Goal: Navigation & Orientation: Find specific page/section

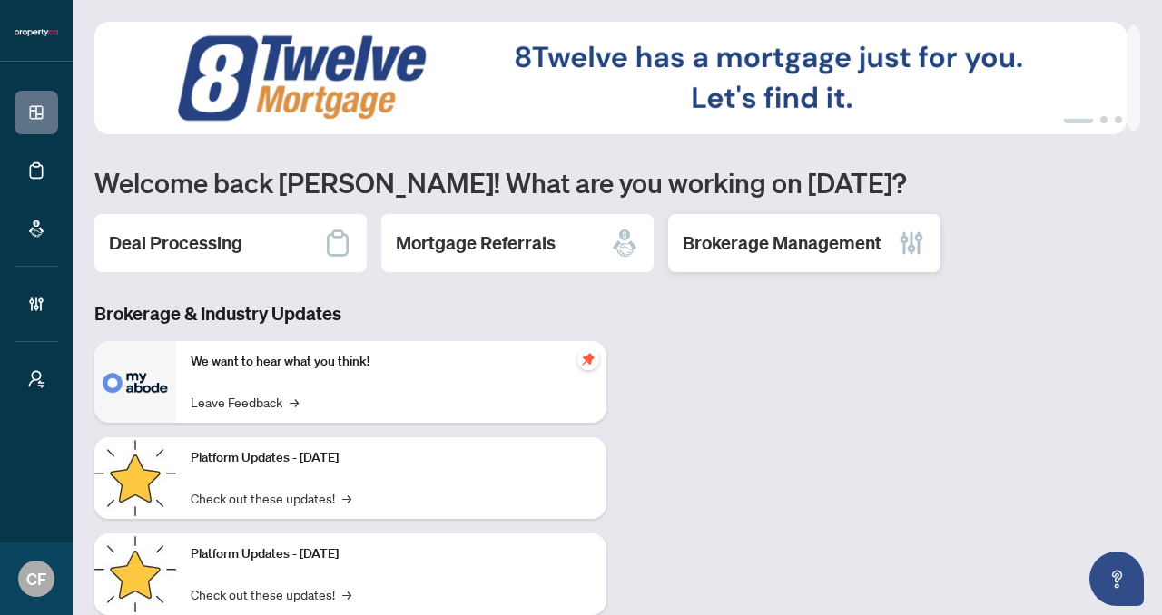
click at [762, 250] on h2 "Brokerage Management" at bounding box center [782, 243] width 199 height 25
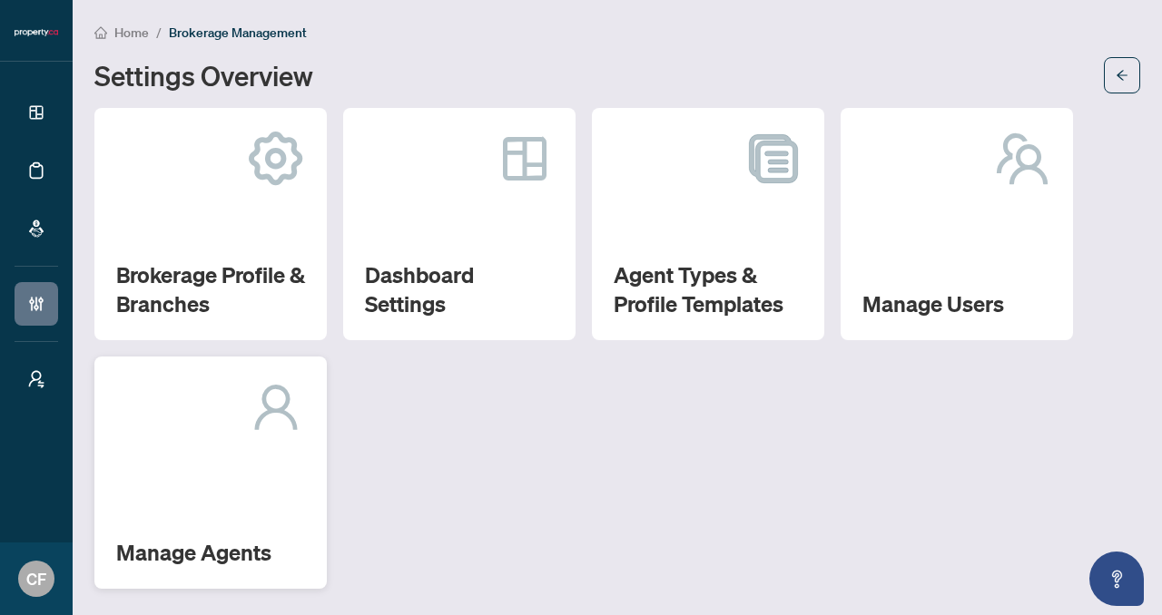
click at [300, 418] on icon at bounding box center [276, 408] width 58 height 58
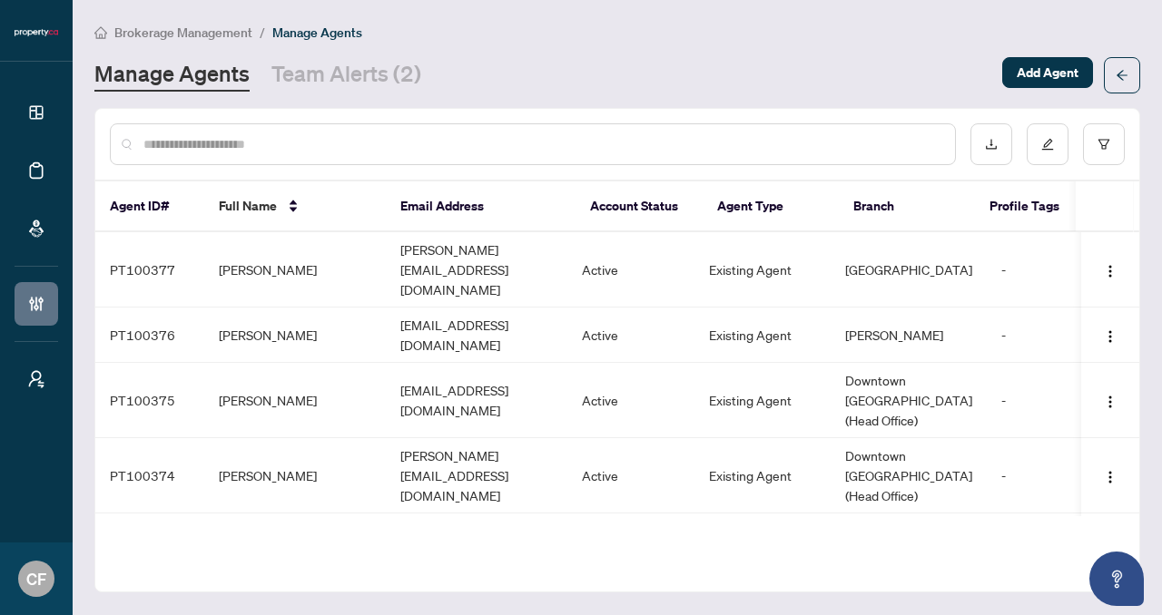
click at [409, 145] on input "text" at bounding box center [541, 144] width 797 height 20
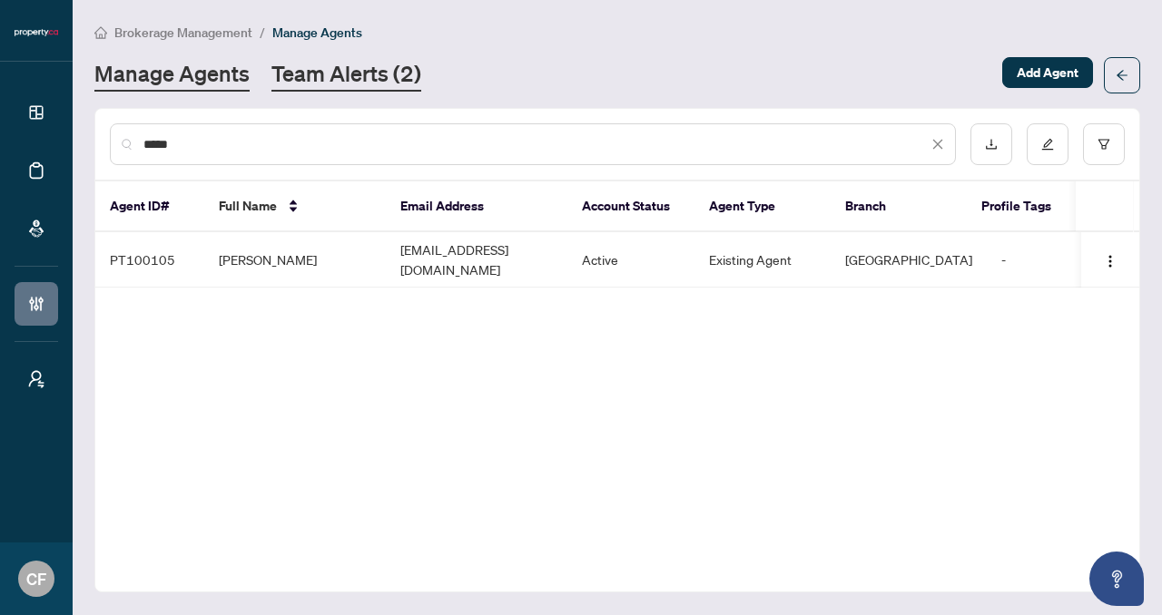
type input "*****"
click at [304, 84] on link "Team Alerts (2)" at bounding box center [346, 75] width 150 height 33
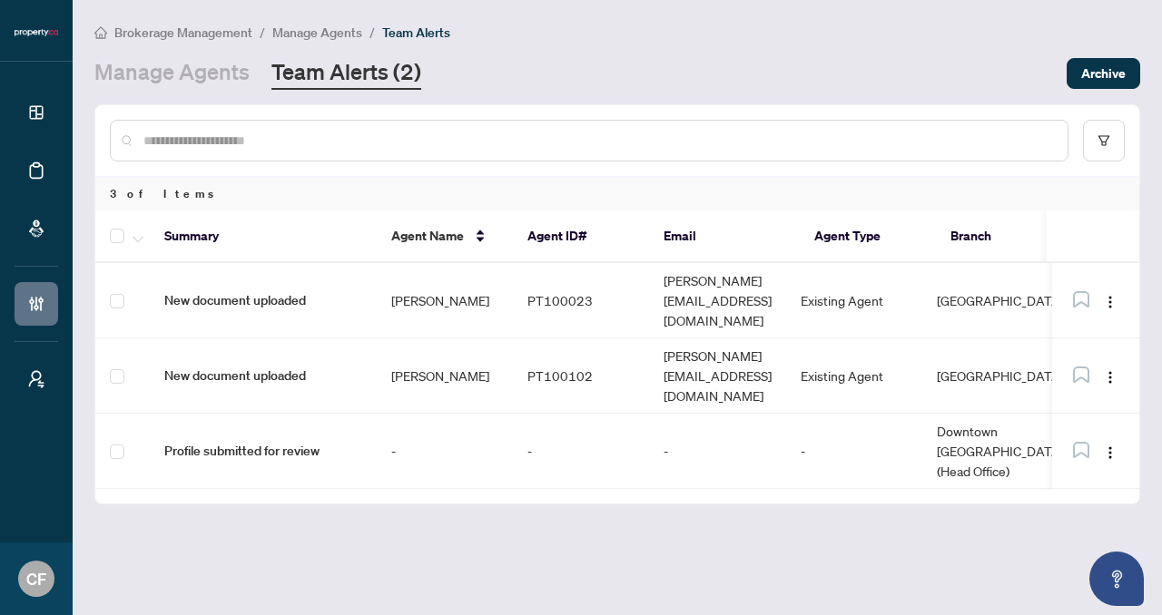
click at [228, 28] on span "Brokerage Management" at bounding box center [183, 33] width 138 height 16
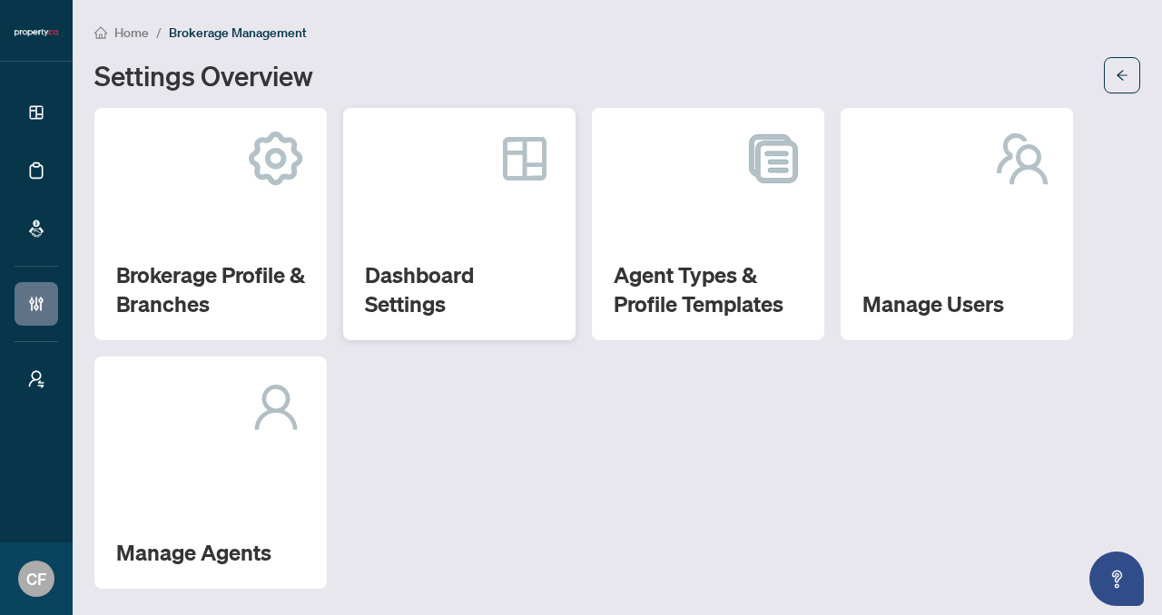
click at [443, 215] on div "Dashboard Settings" at bounding box center [459, 224] width 232 height 232
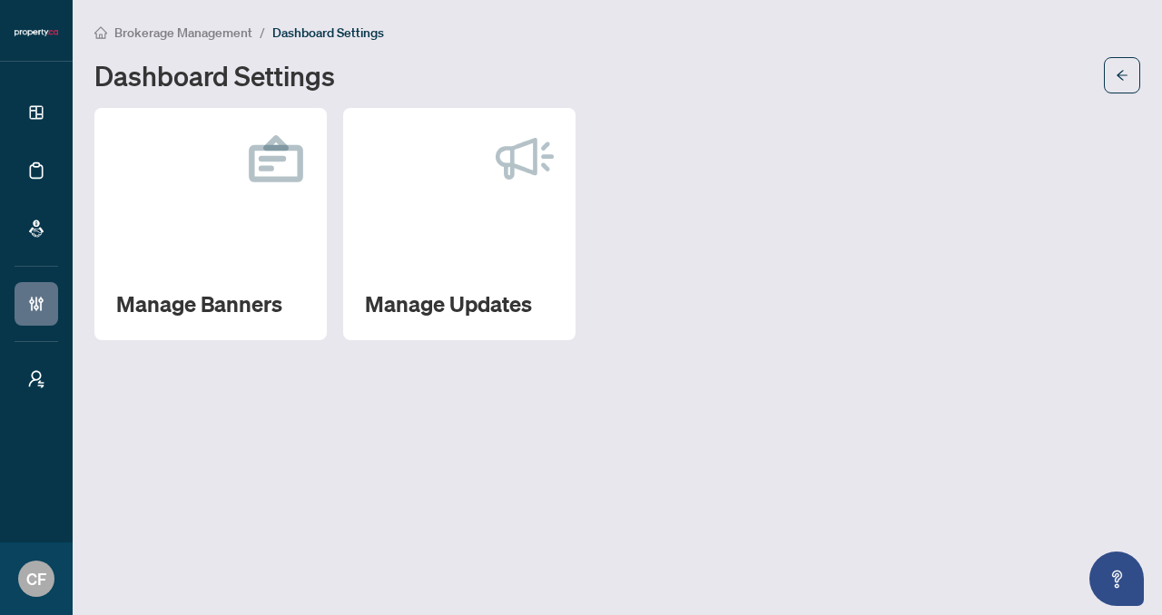
click at [211, 29] on span "Brokerage Management" at bounding box center [183, 33] width 138 height 16
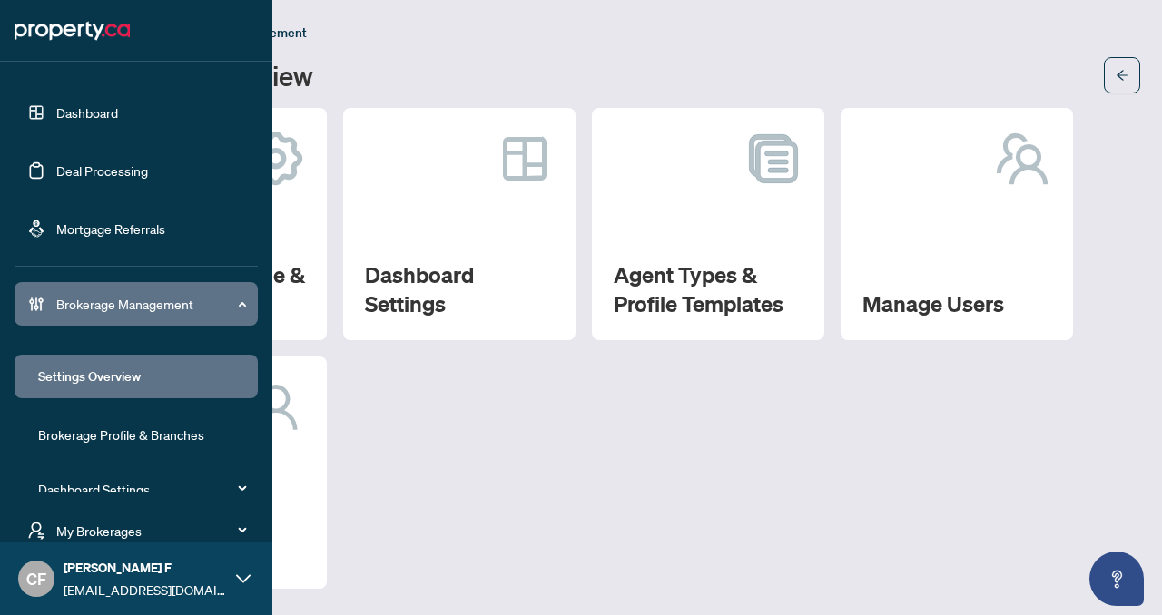
click at [87, 176] on link "Deal Processing" at bounding box center [102, 170] width 92 height 16
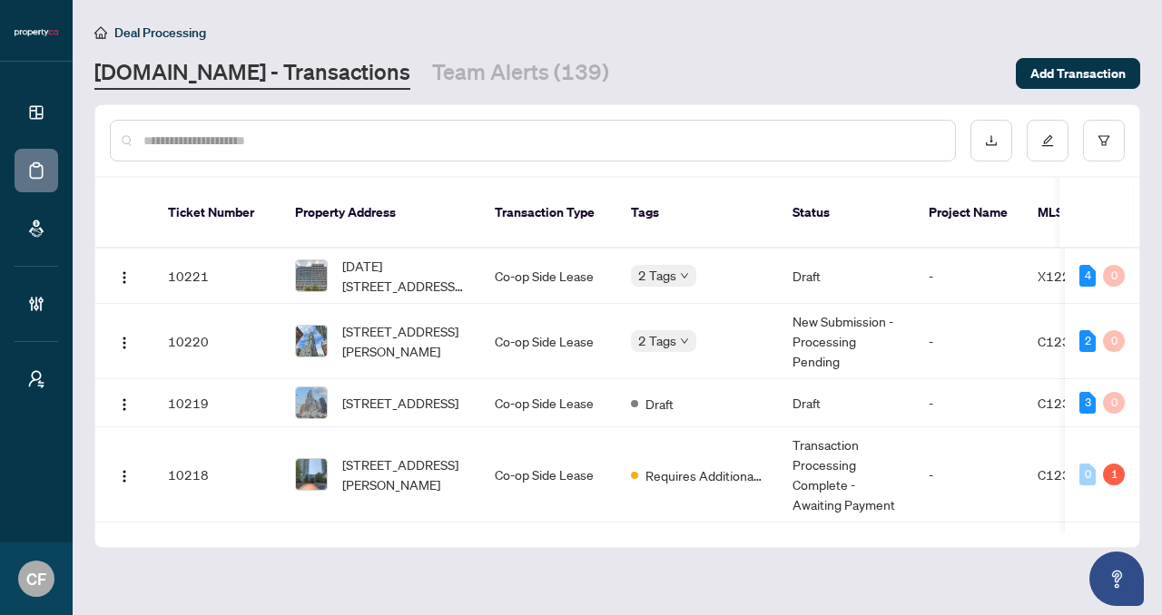
click at [619, 144] on input "text" at bounding box center [541, 141] width 797 height 20
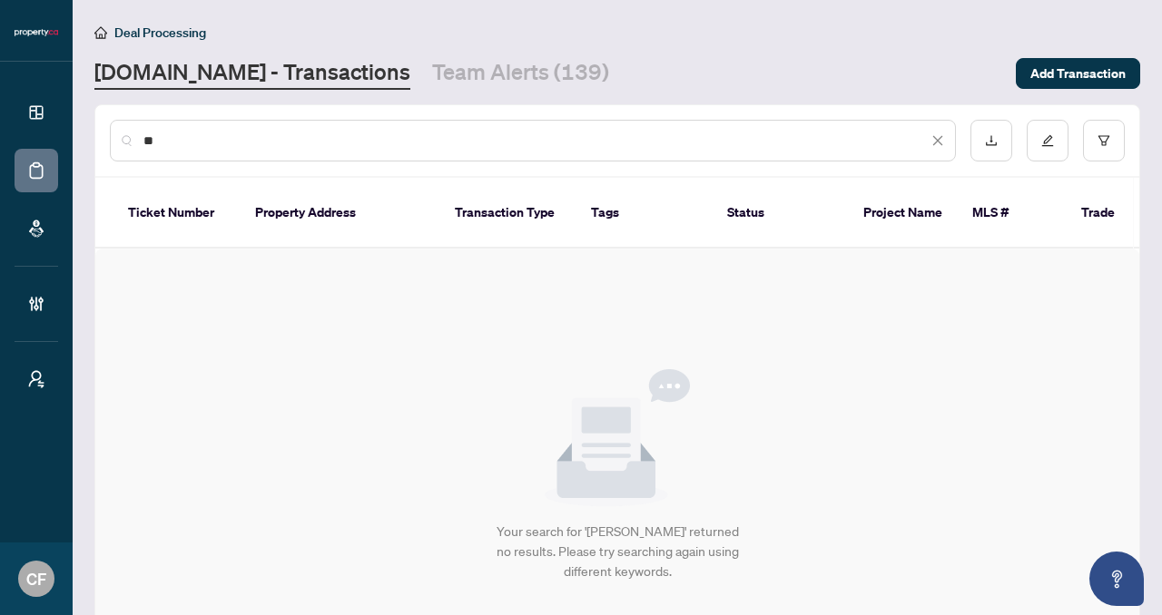
type input "*"
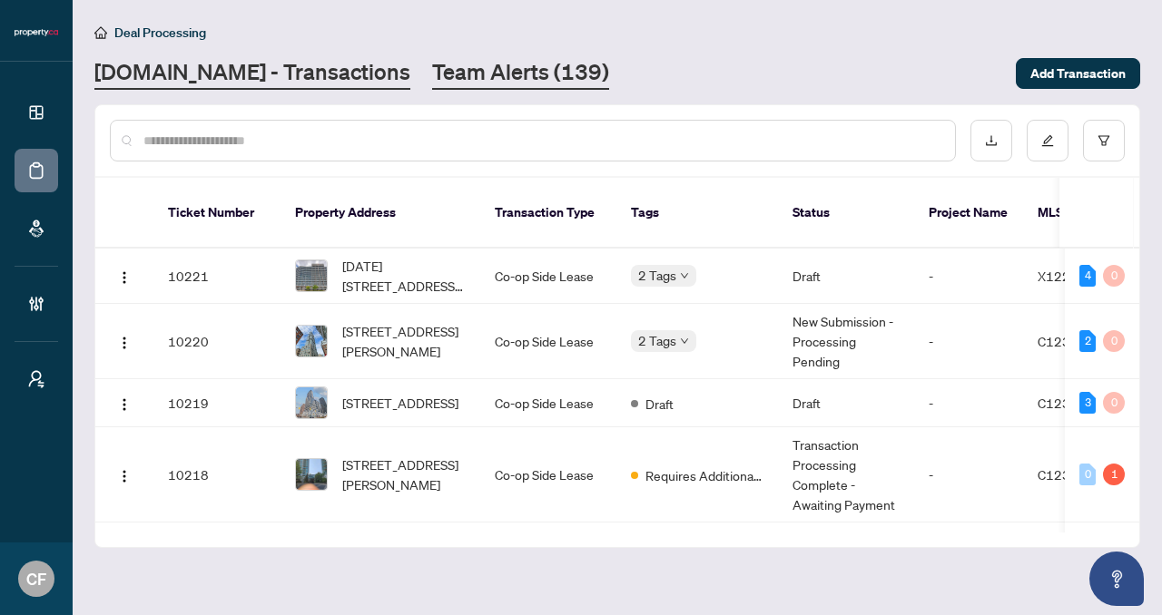
click at [523, 71] on link "Team Alerts (139)" at bounding box center [520, 73] width 177 height 33
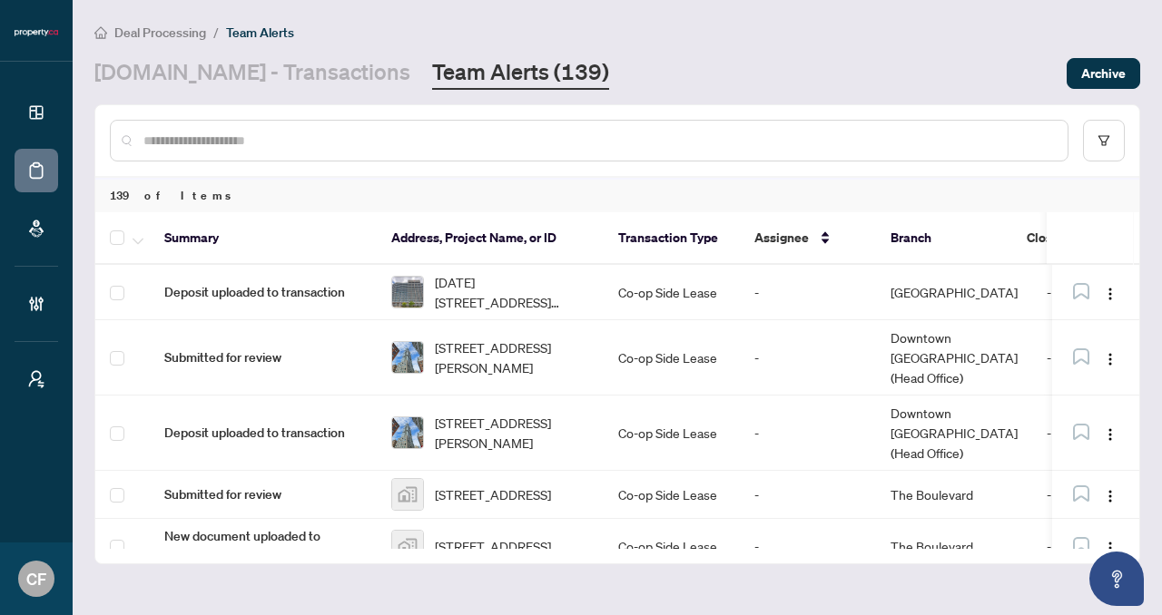
click at [176, 32] on span "Deal Processing" at bounding box center [160, 33] width 92 height 16
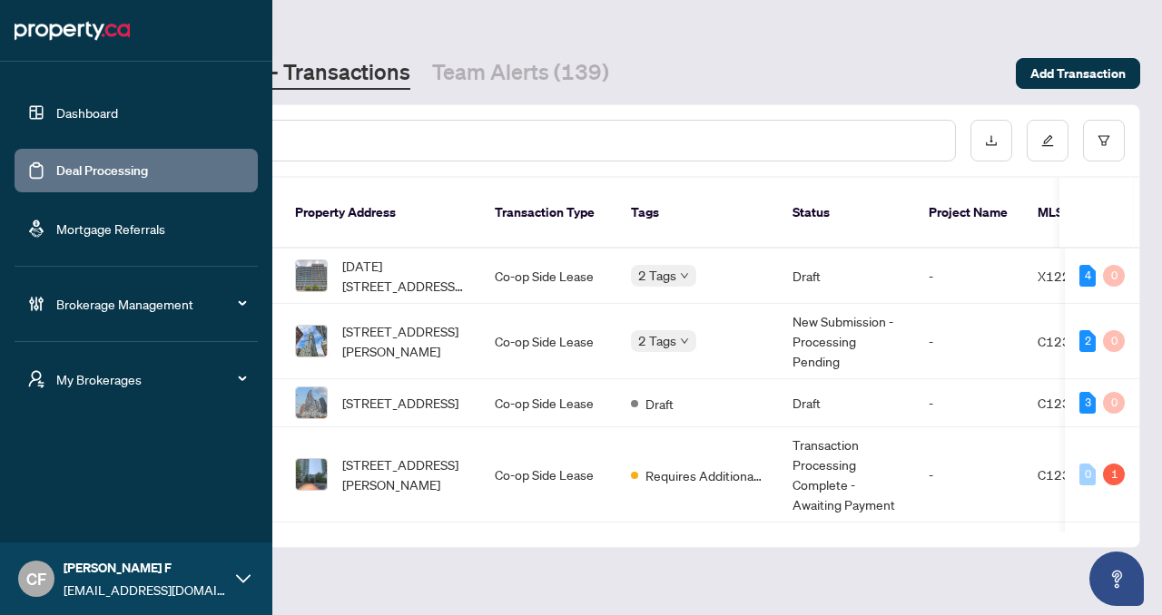
drag, startPoint x: 93, startPoint y: 115, endPoint x: 115, endPoint y: 93, distance: 31.5
click at [93, 116] on link "Dashboard" at bounding box center [87, 112] width 62 height 16
